Goal: Task Accomplishment & Management: Use online tool/utility

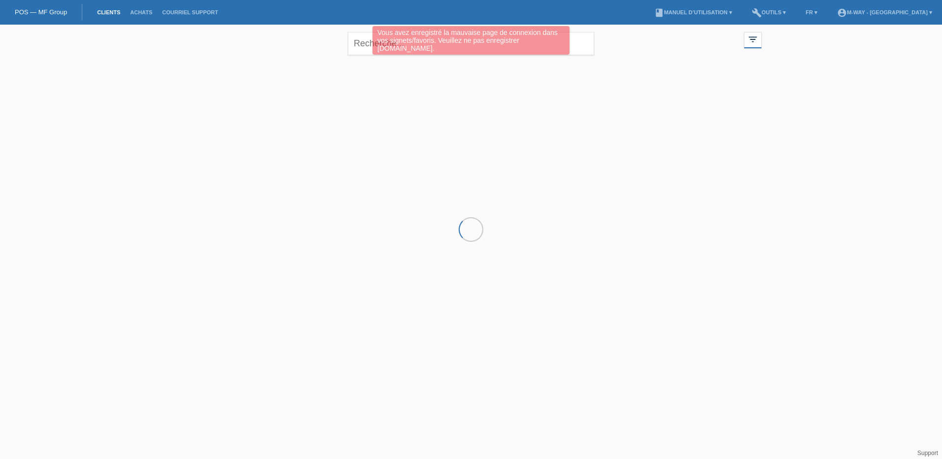
click at [377, 43] on div "Vous avez enregistré la mauvaise page de connexion dans vos signets/favoris. Ve…" at bounding box center [470, 40] width 197 height 29
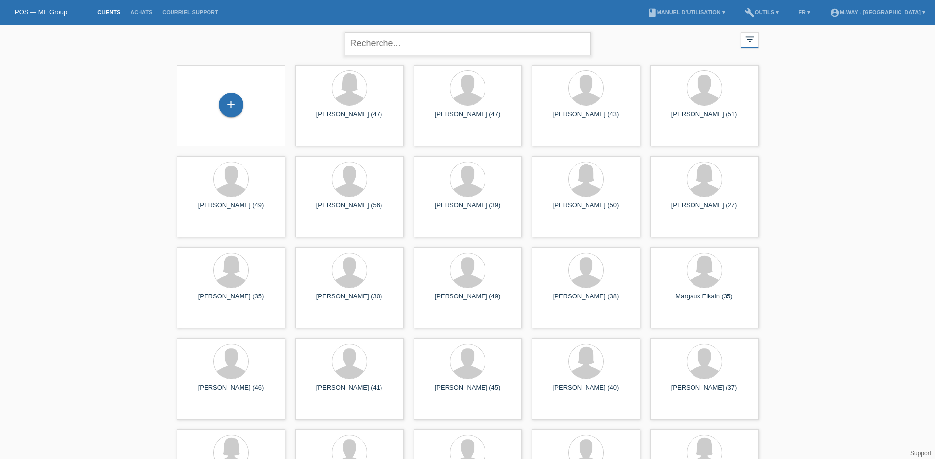
click at [381, 43] on input "text" at bounding box center [467, 43] width 246 height 23
type input "cimino"
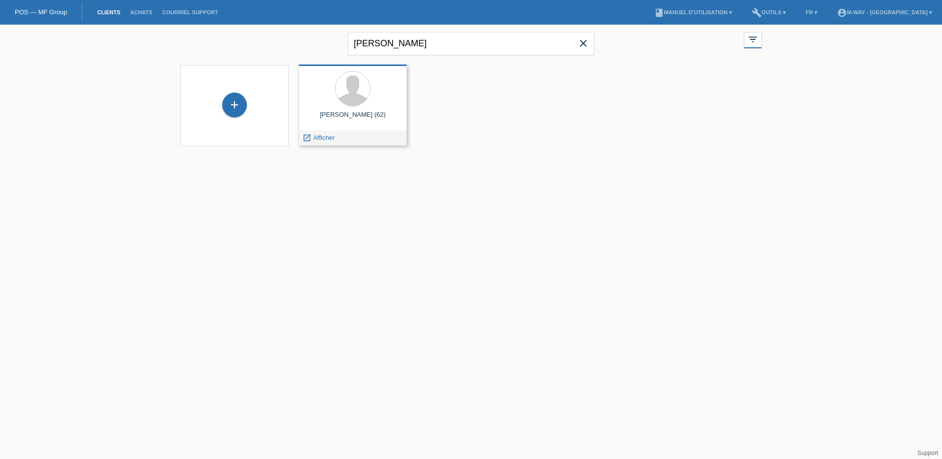
click at [340, 135] on div "launch Afficher" at bounding box center [352, 138] width 107 height 15
click at [333, 138] on span "Afficher" at bounding box center [324, 137] width 22 height 7
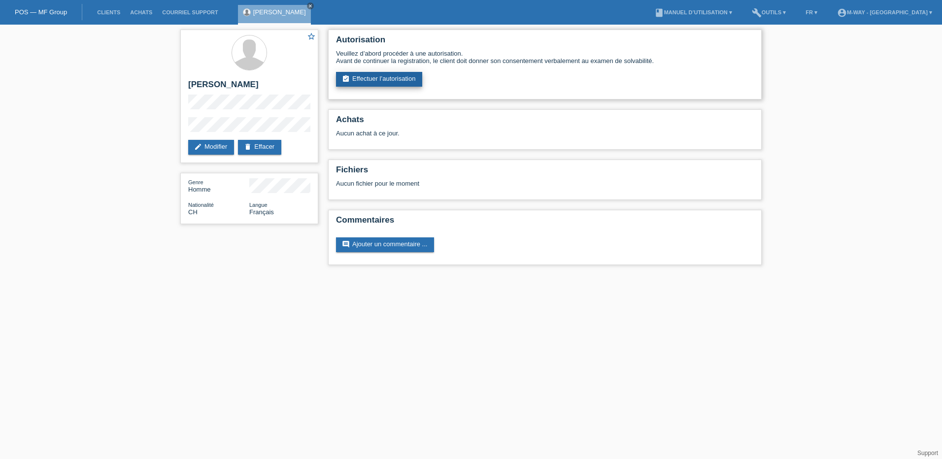
click at [399, 84] on link "assignment_turned_in Effectuer l’autorisation" at bounding box center [379, 79] width 86 height 15
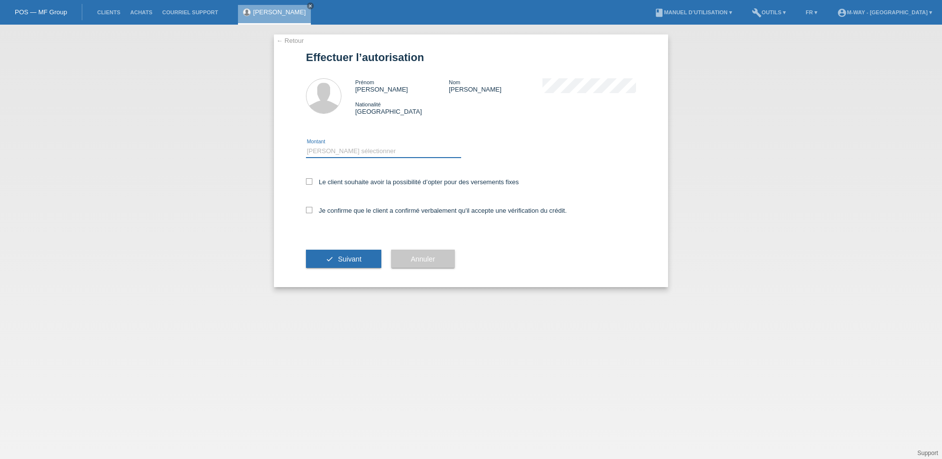
click at [323, 153] on select "Veuillez sélectionner CHF 1.00 - CHF 499.00 CHF 500.00 - CHF 1'999.00 CHF 2'000…" at bounding box center [383, 151] width 155 height 12
select select "3"
click at [306, 145] on select "Veuillez sélectionner CHF 1.00 - CHF 499.00 CHF 500.00 - CHF 1'999.00 CHF 2'000…" at bounding box center [383, 151] width 155 height 12
click at [331, 177] on div "Le client souhaite avoir la possibilité d’opter pour des versements fixes" at bounding box center [471, 182] width 330 height 29
click at [335, 189] on div "Le client souhaite avoir la possibilité d’opter pour des versements fixes" at bounding box center [471, 182] width 330 height 29
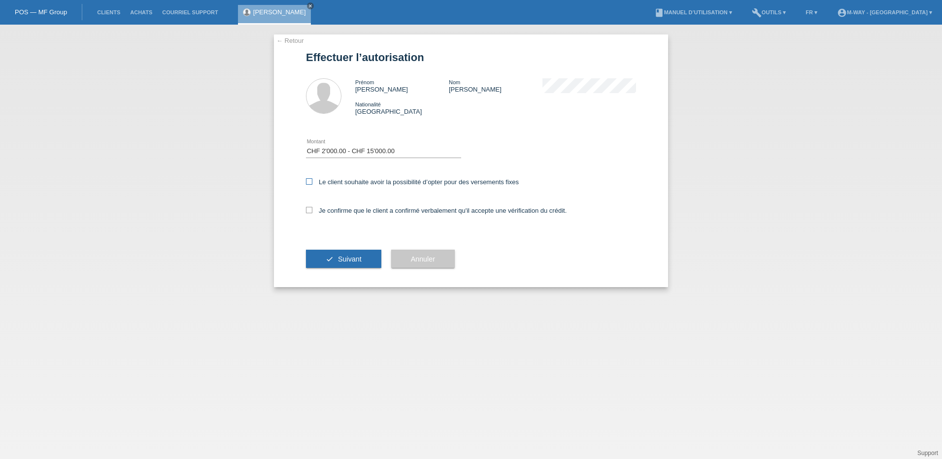
click at [336, 182] on label "Le client souhaite avoir la possibilité d’opter pour des versements fixes" at bounding box center [412, 181] width 213 height 7
click at [312, 182] on input "Le client souhaite avoir la possibilité d’opter pour des versements fixes" at bounding box center [309, 181] width 6 height 6
checkbox input "true"
click at [334, 216] on div "Je confirme que le client a confirmé verbalement qu'il accepte une vérification…" at bounding box center [471, 213] width 330 height 33
click at [336, 210] on label "Je confirme que le client a confirmé verbalement qu'il accepte une vérification…" at bounding box center [436, 210] width 261 height 7
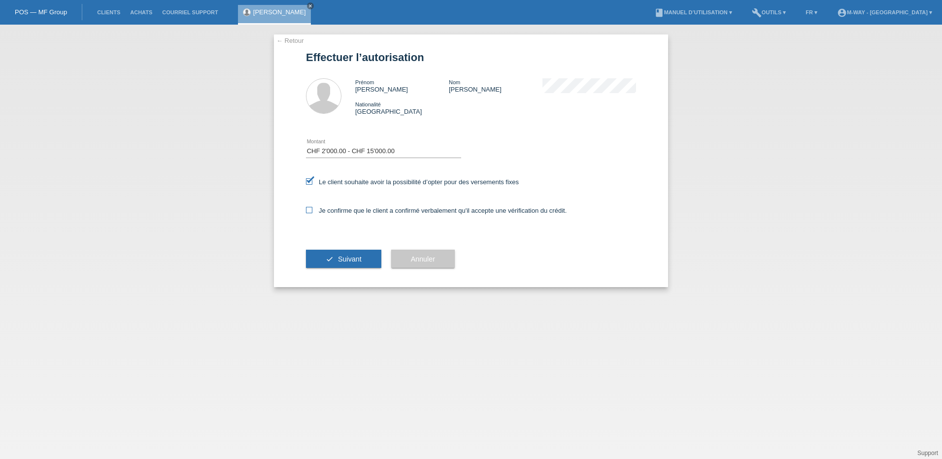
click at [312, 210] on input "Je confirme que le client a confirmé verbalement qu'il accepte une vérification…" at bounding box center [309, 210] width 6 height 6
checkbox input "true"
click at [335, 250] on button "check Suivant" at bounding box center [343, 259] width 75 height 19
